Goal: Information Seeking & Learning: Check status

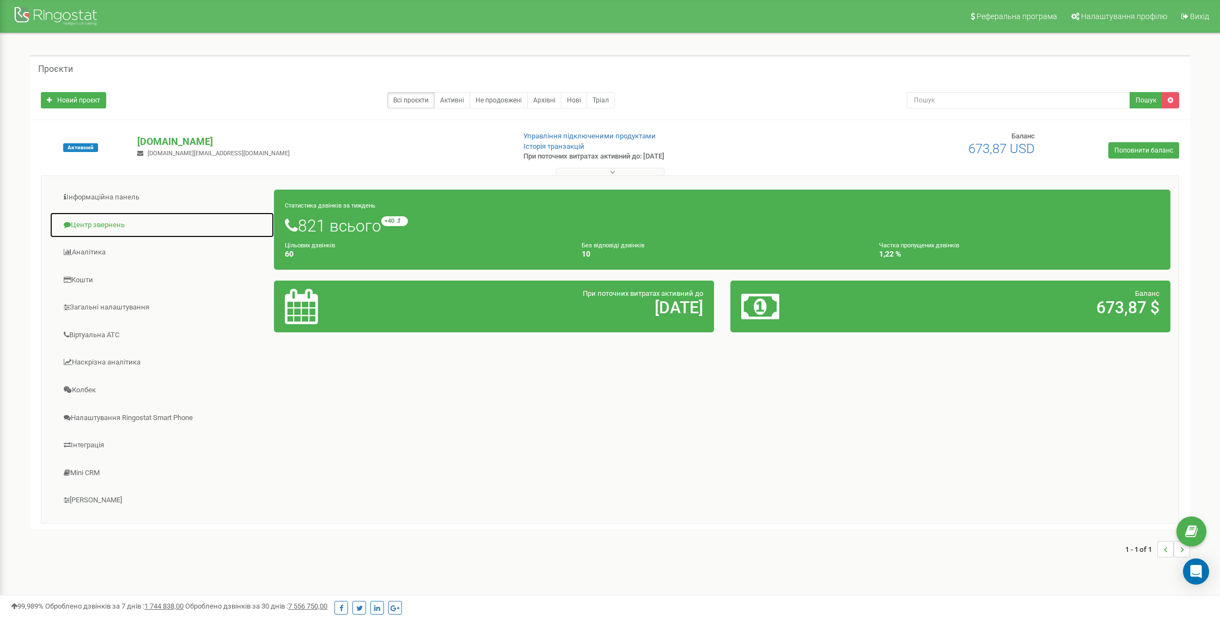
click at [87, 224] on link "Центр звернень" at bounding box center [162, 225] width 225 height 27
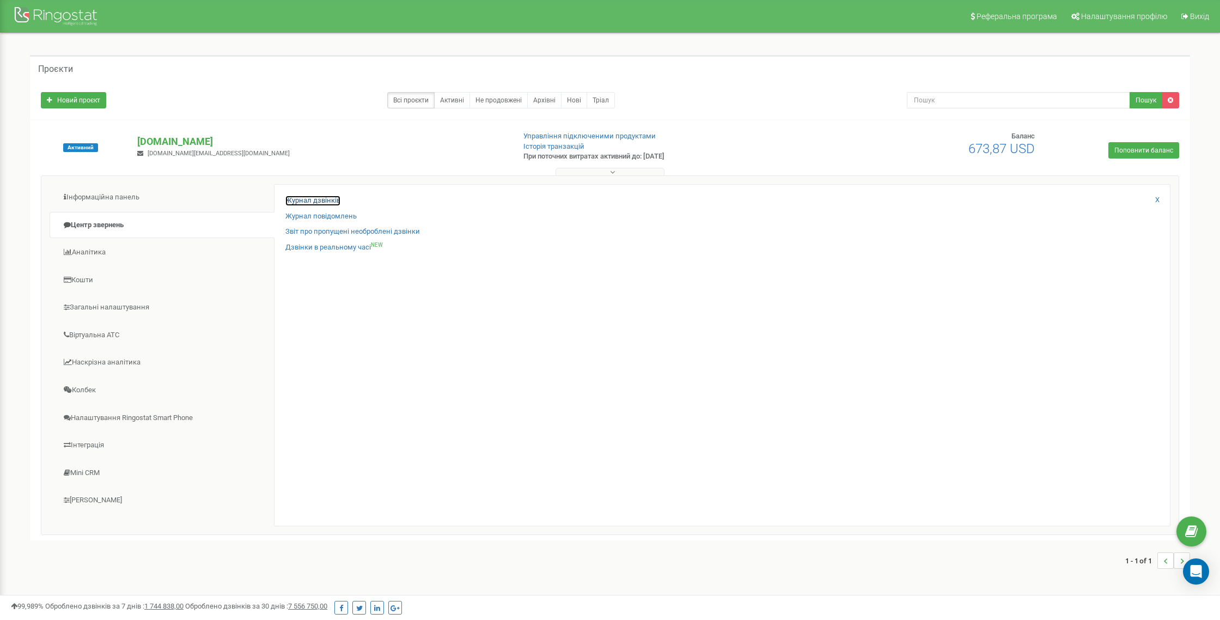
click at [295, 201] on link "Журнал дзвінків" at bounding box center [312, 200] width 55 height 10
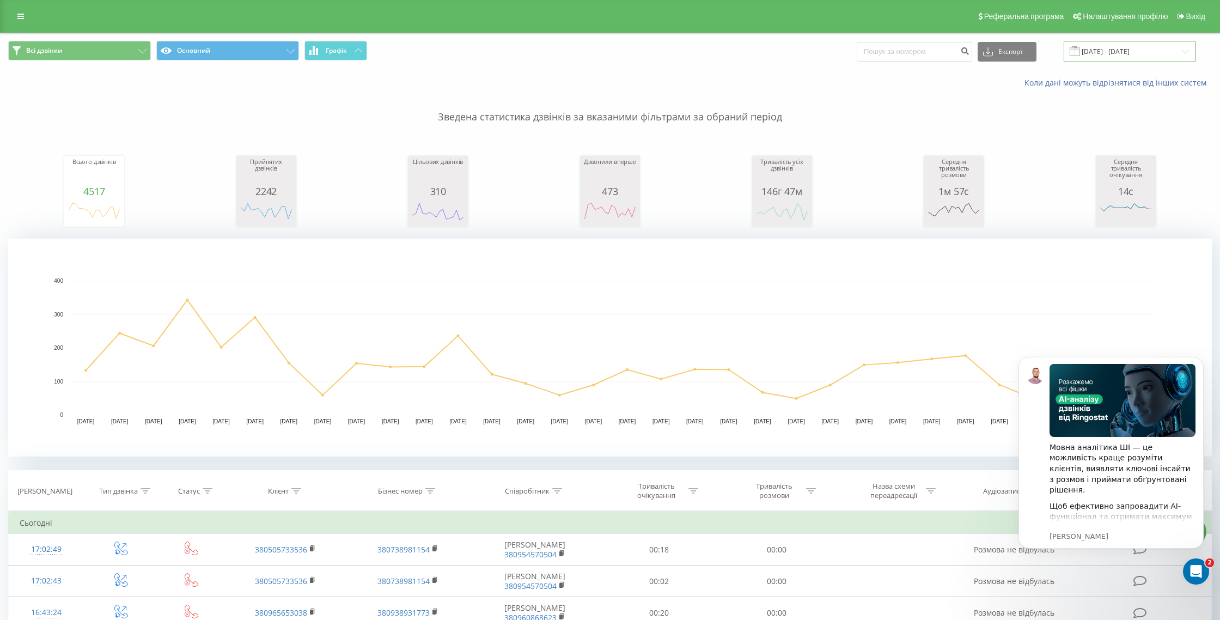
click at [1136, 42] on input "20.07.2025 - 20.08.2025" at bounding box center [1129, 51] width 132 height 21
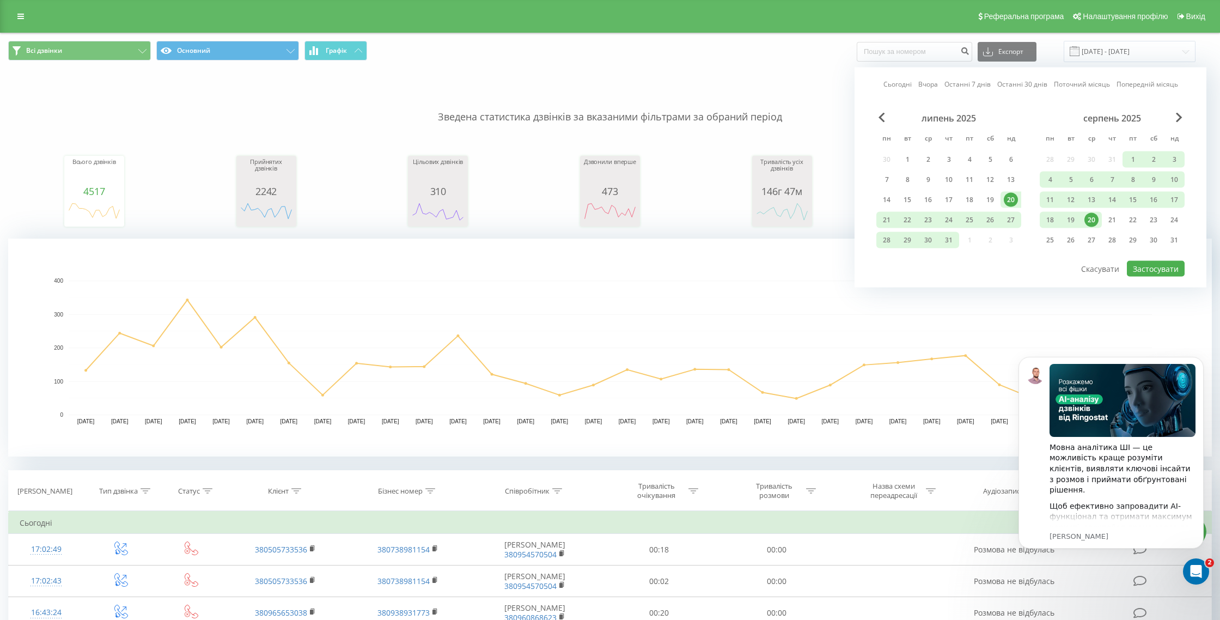
click at [1078, 84] on link "Поточний місяць" at bounding box center [1082, 84] width 56 height 10
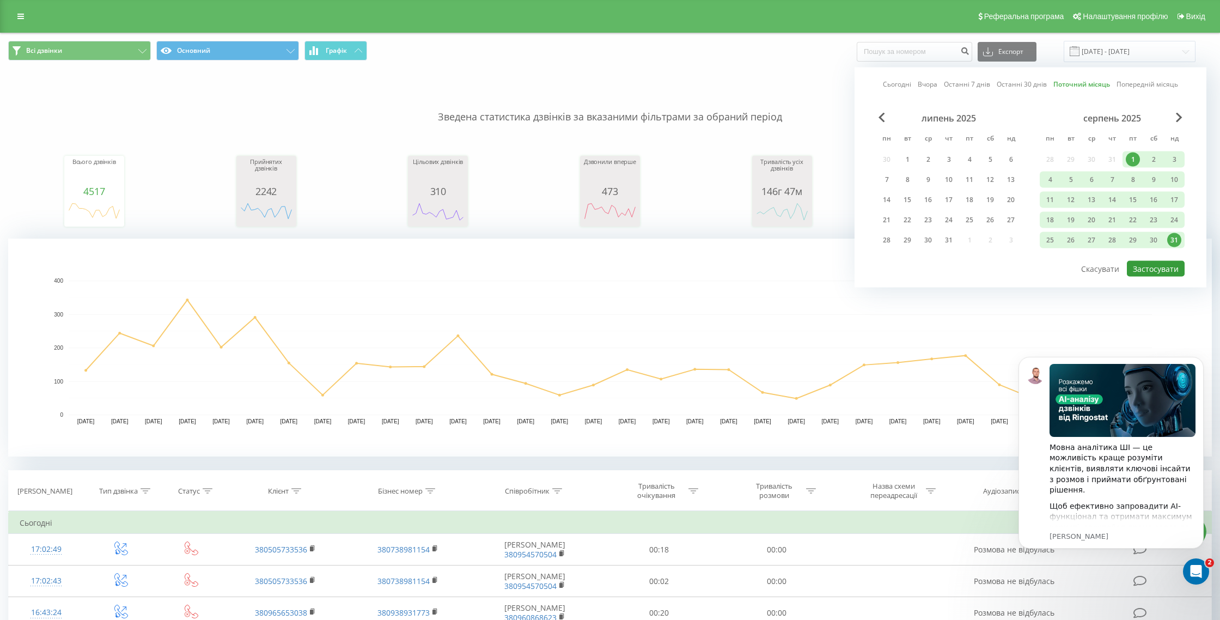
click at [1148, 270] on button "Застосувати" at bounding box center [1156, 269] width 58 height 16
type input "01.08.2025 - 31.08.2025"
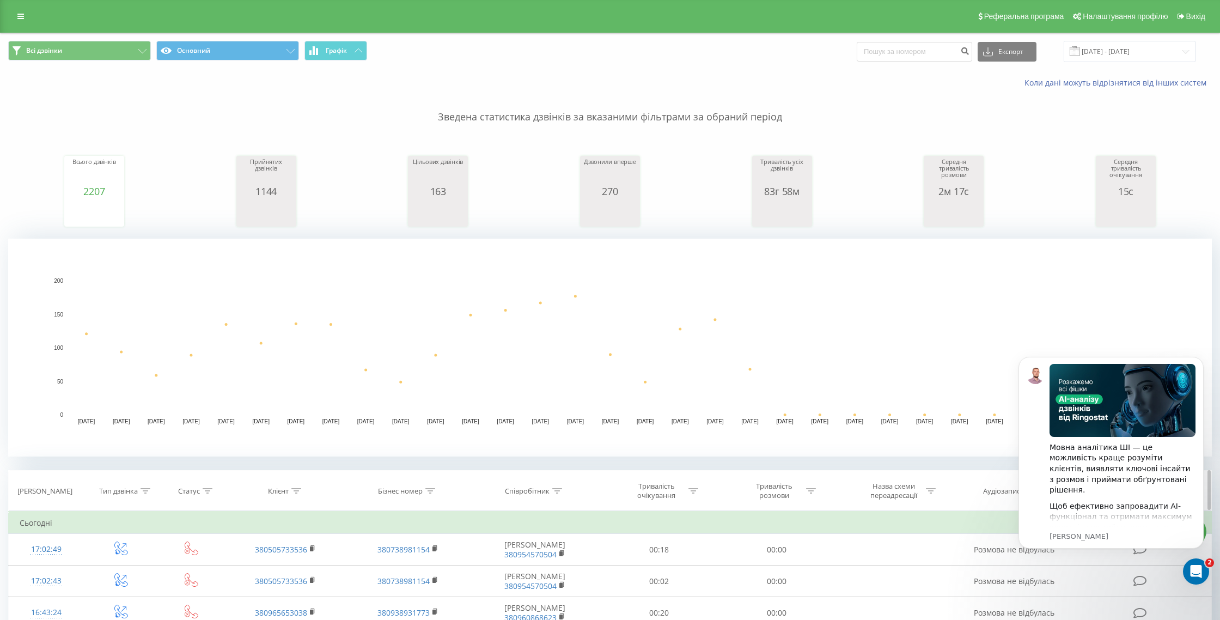
drag, startPoint x: 555, startPoint y: 492, endPoint x: 549, endPoint y: 500, distance: 9.8
click at [555, 492] on icon at bounding box center [557, 490] width 10 height 5
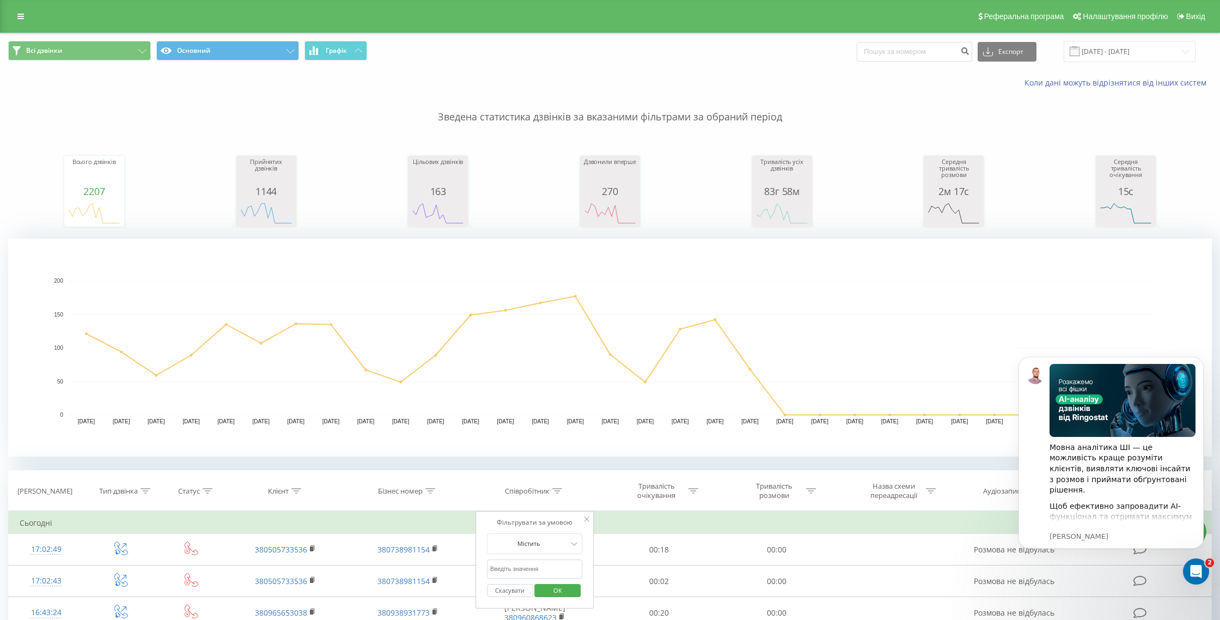
click at [527, 562] on input "text" at bounding box center [535, 568] width 96 height 19
click at [566, 591] on span "OK" at bounding box center [557, 590] width 30 height 17
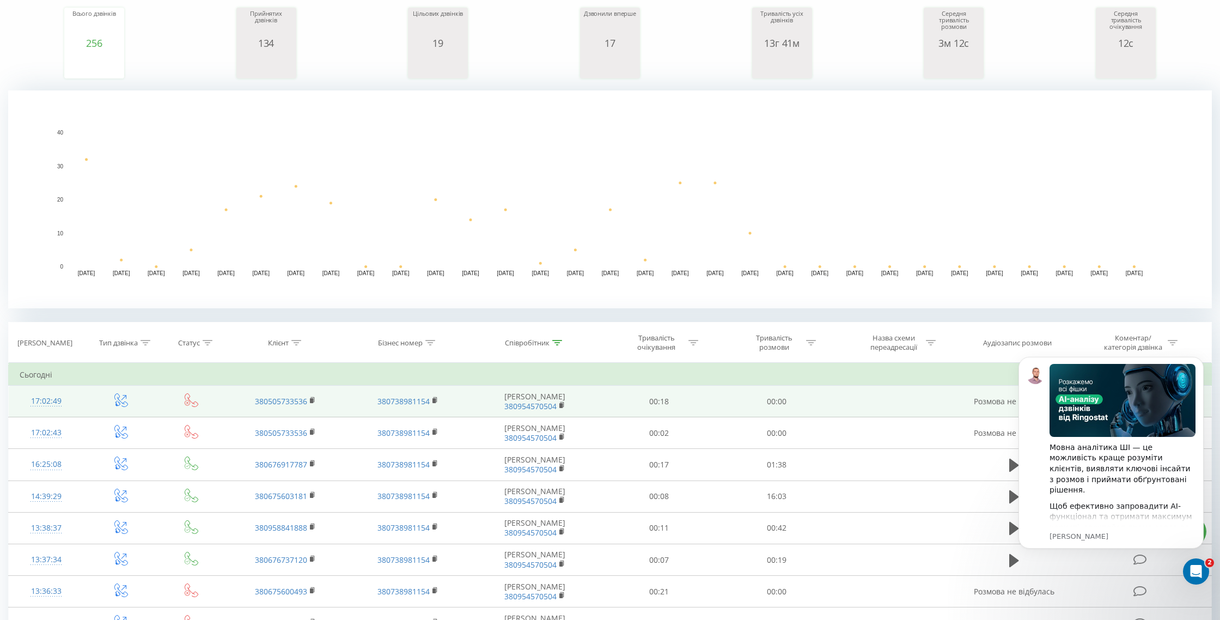
scroll to position [146, 0]
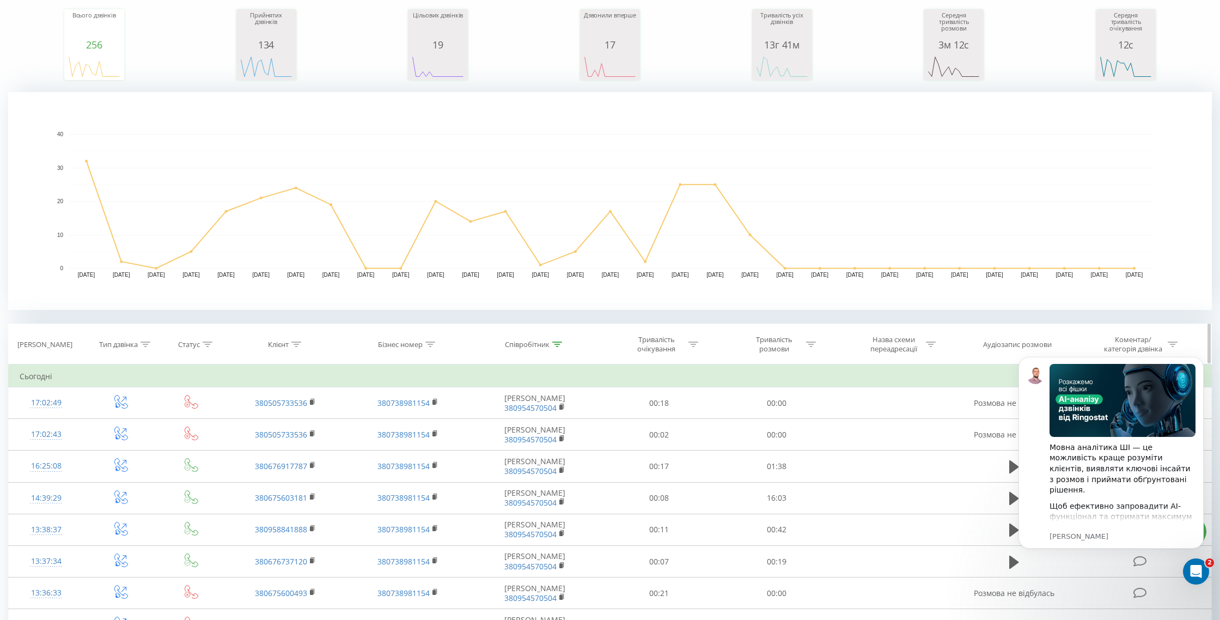
click at [562, 344] on icon at bounding box center [557, 343] width 10 height 5
click at [523, 420] on input "Віктор" at bounding box center [535, 422] width 96 height 19
click at [546, 433] on div "Скасувати OK" at bounding box center [535, 444] width 96 height 25
click at [550, 440] on span "OK" at bounding box center [557, 443] width 30 height 17
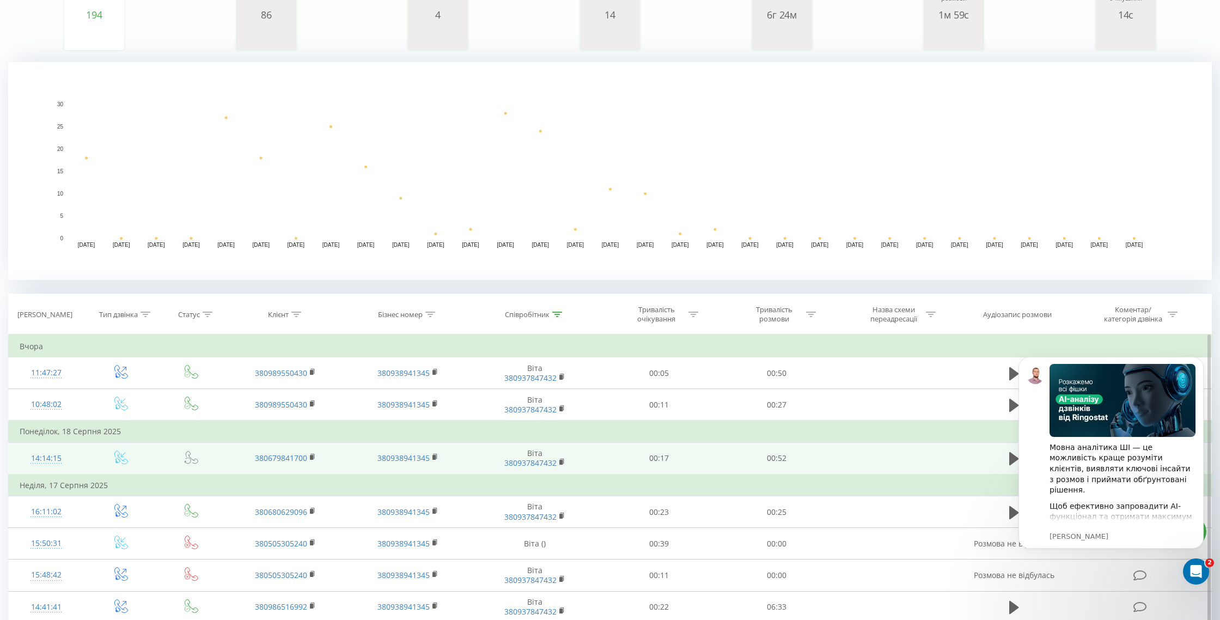
scroll to position [188, 0]
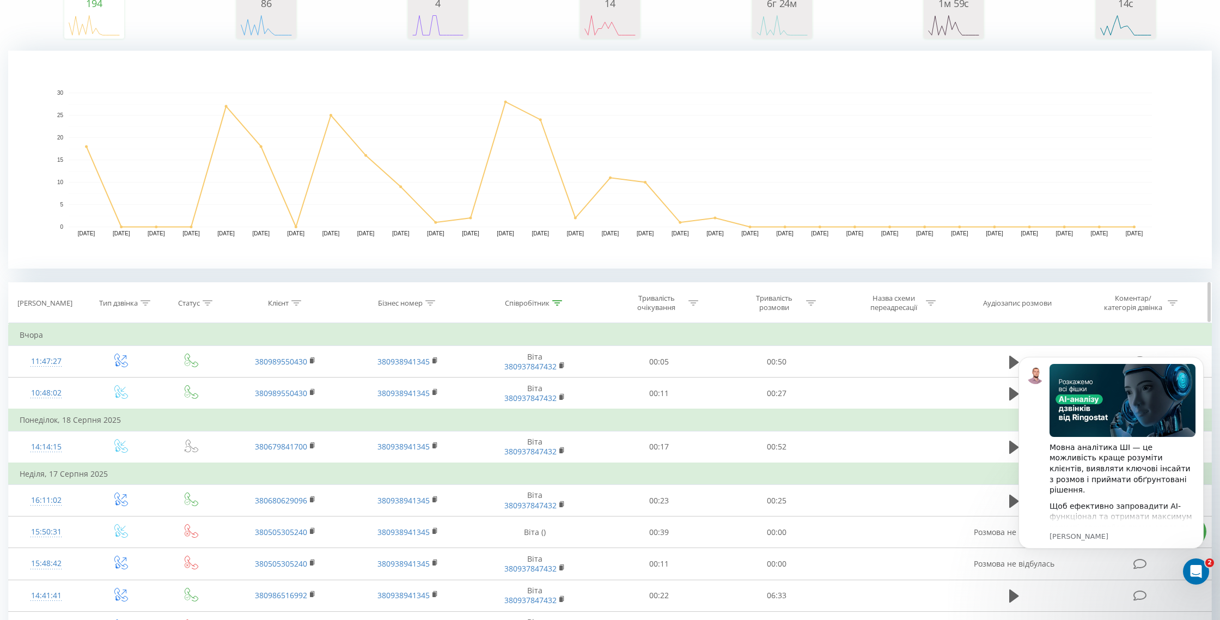
click at [559, 302] on icon at bounding box center [557, 302] width 10 height 5
click at [517, 387] on input "Віта" at bounding box center [535, 380] width 96 height 19
type input "В"
click at [553, 400] on span "OK" at bounding box center [557, 402] width 30 height 17
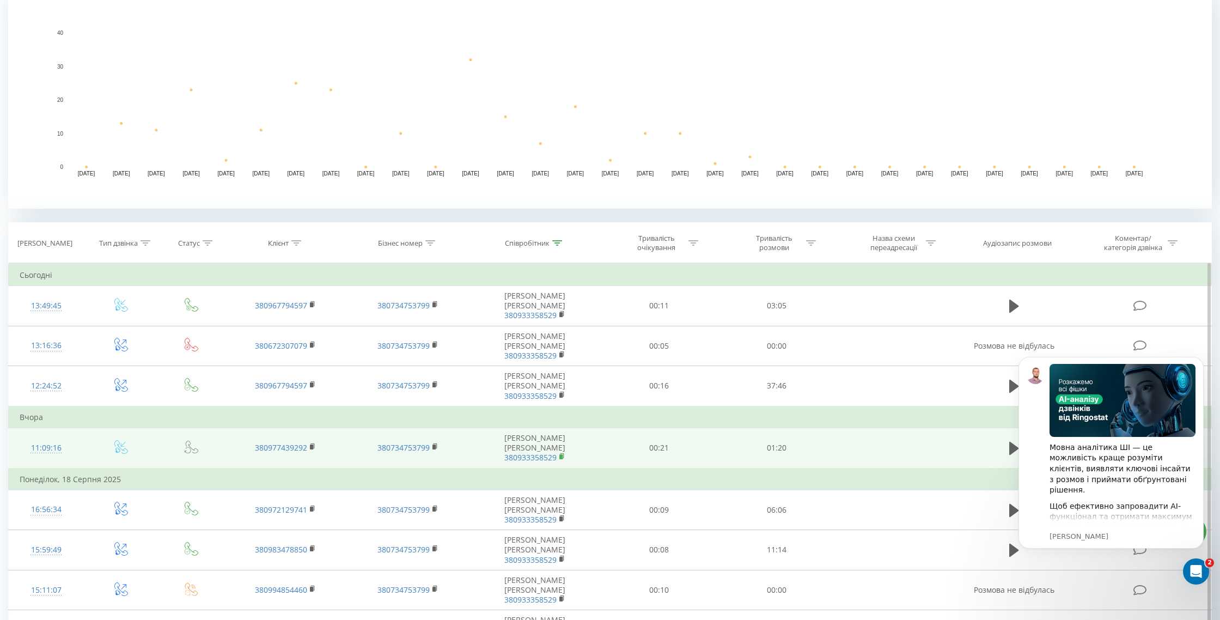
scroll to position [245, 0]
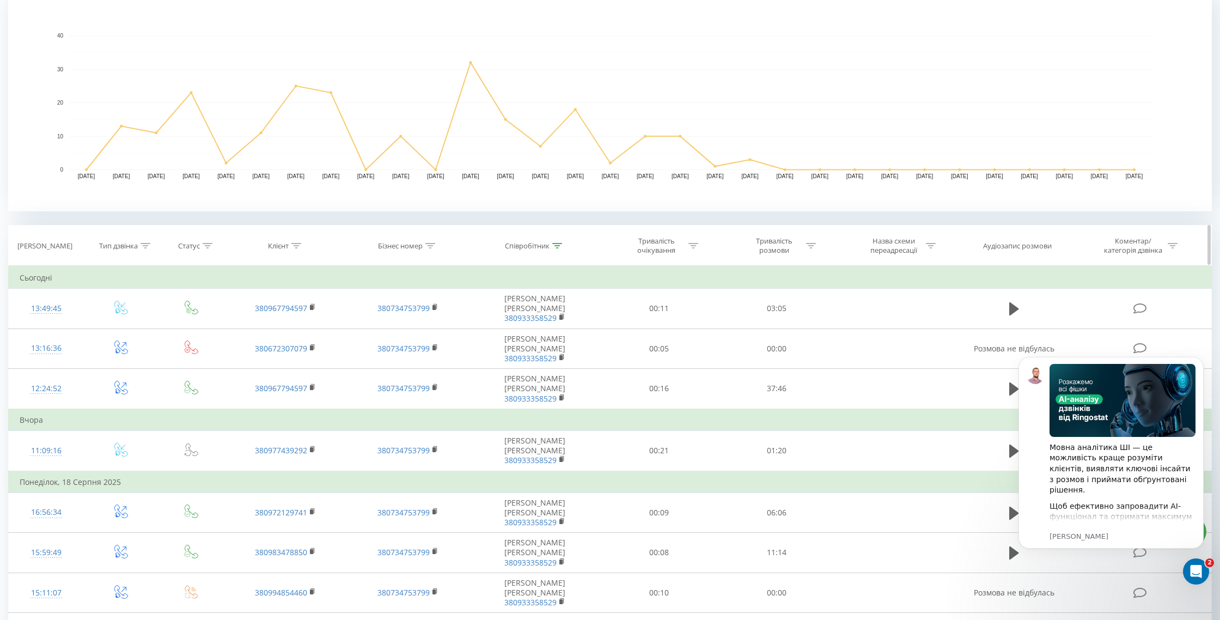
click at [558, 246] on icon at bounding box center [557, 245] width 10 height 5
click at [517, 325] on input "галина" at bounding box center [535, 323] width 96 height 19
type input "г"
type input "олександр"
click at [539, 339] on button "OK" at bounding box center [558, 346] width 46 height 14
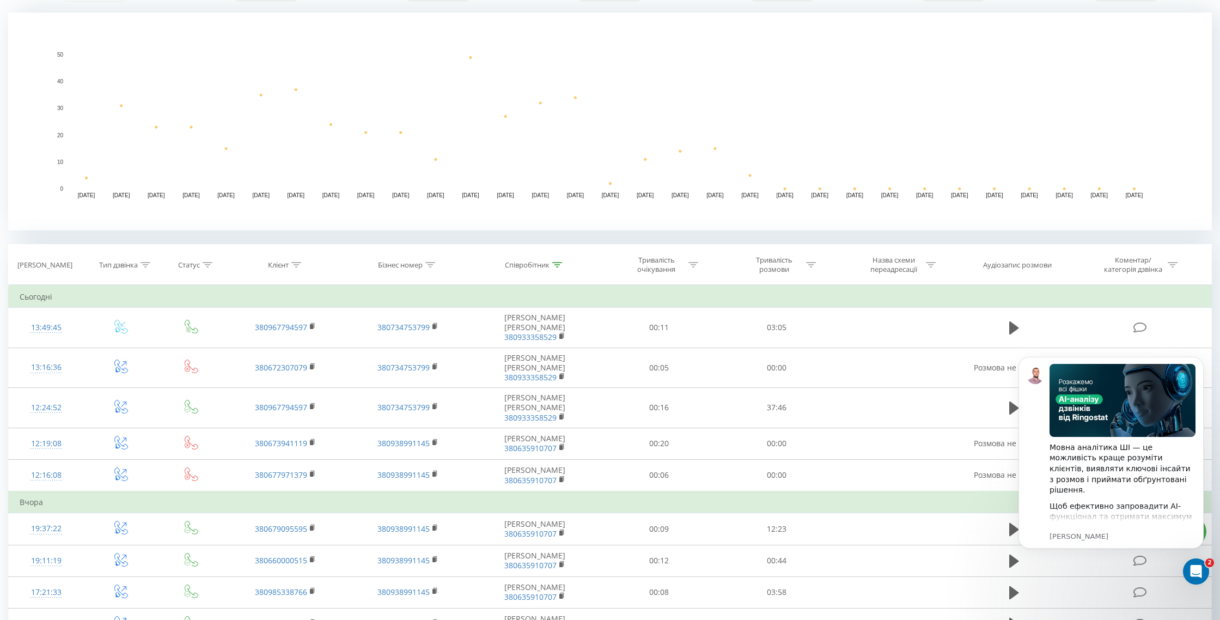
scroll to position [302, 0]
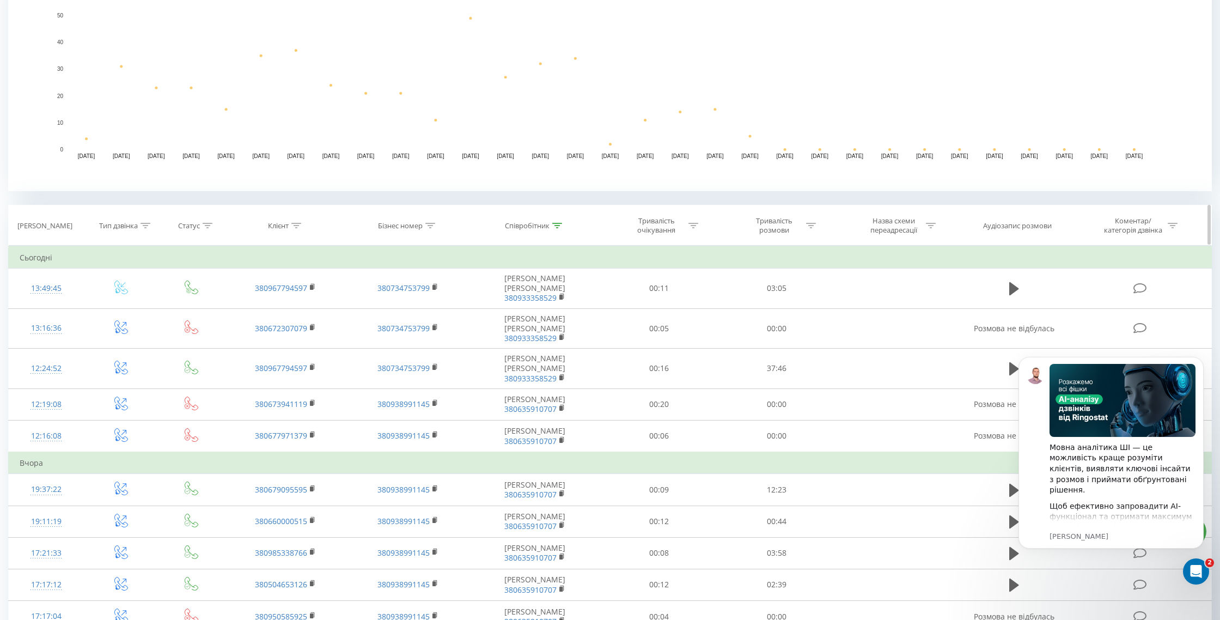
click at [558, 224] on icon at bounding box center [557, 225] width 10 height 5
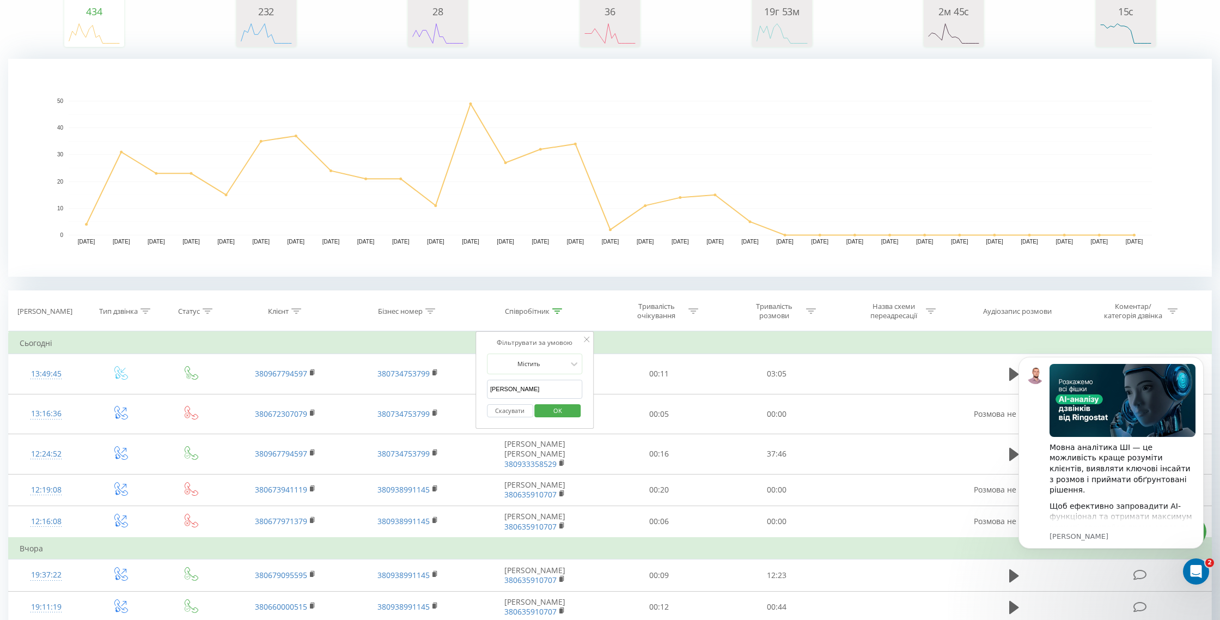
scroll to position [181, 0]
click at [537, 381] on input "олександр" at bounding box center [535, 387] width 96 height 19
click at [538, 387] on input "олександр" at bounding box center [535, 387] width 96 height 19
